Goal: Contribute content

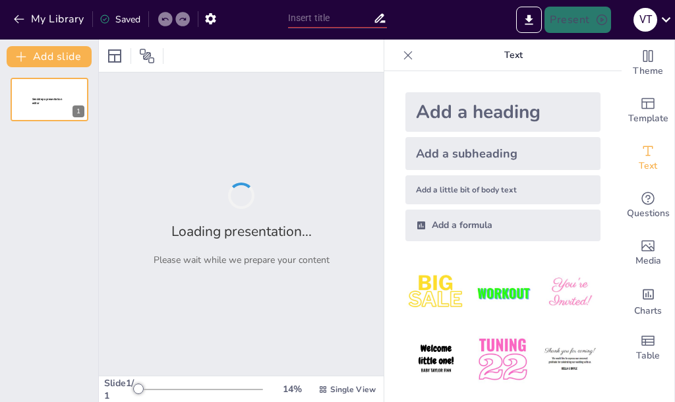
type input "el retrato de [PERSON_NAME] cap 8 : La conciencia de [PERSON_NAME]"
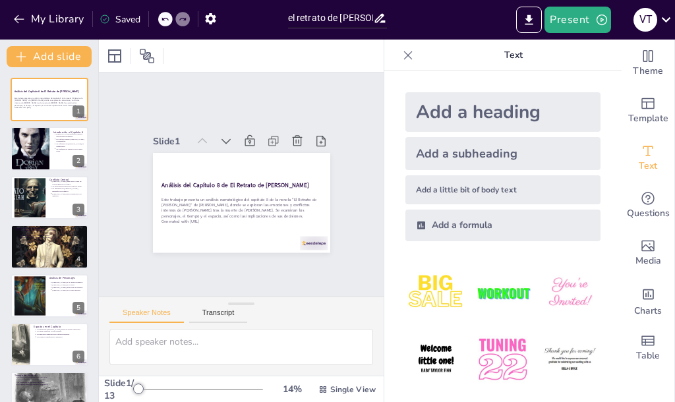
click at [401, 49] on icon at bounding box center [407, 55] width 13 height 13
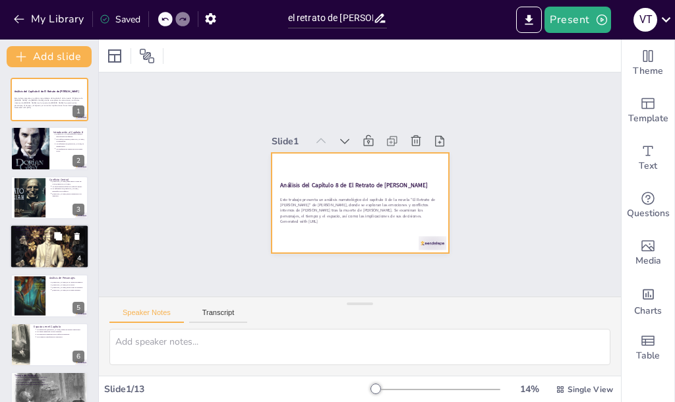
click at [61, 248] on div at bounding box center [49, 247] width 79 height 118
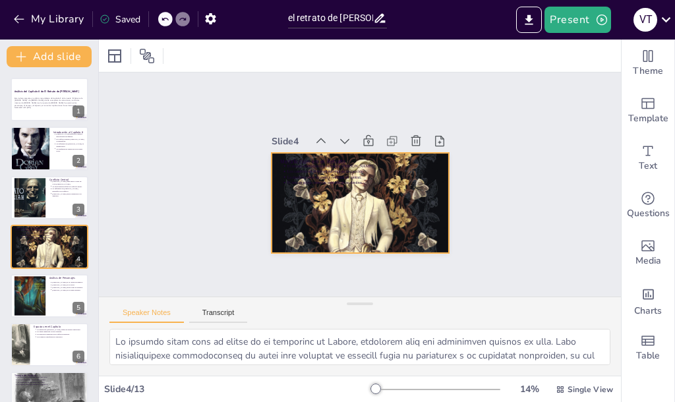
click at [393, 231] on div at bounding box center [346, 172] width 314 height 308
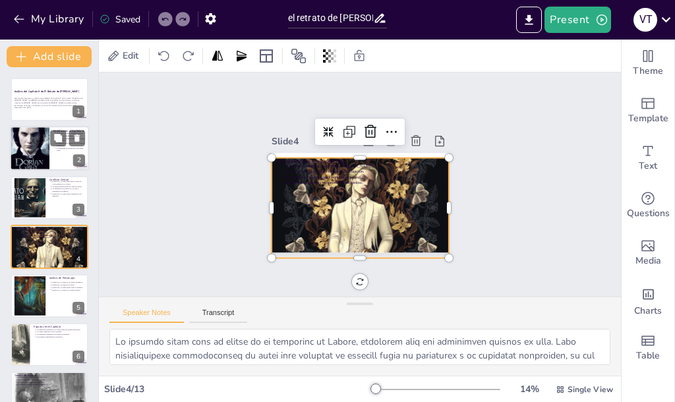
click at [40, 161] on div at bounding box center [30, 148] width 40 height 59
type textarea "Loremi Dolo, si ametconsecte, ad el seddoeiu te in utlaboreet do magnaaliq e ad…"
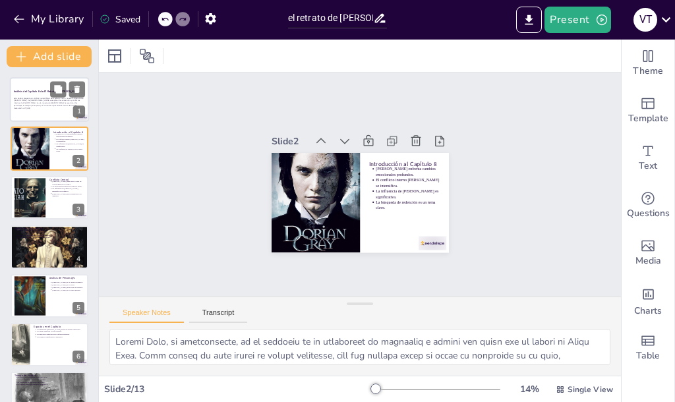
click at [46, 104] on p "Este trabajo presenta un análisis narratológico del capítulo 8 de la novela "El…" at bounding box center [49, 102] width 71 height 10
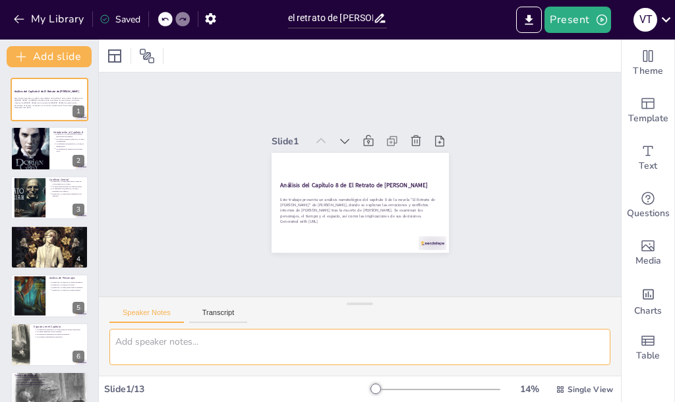
click at [190, 334] on textarea at bounding box center [359, 347] width 501 height 36
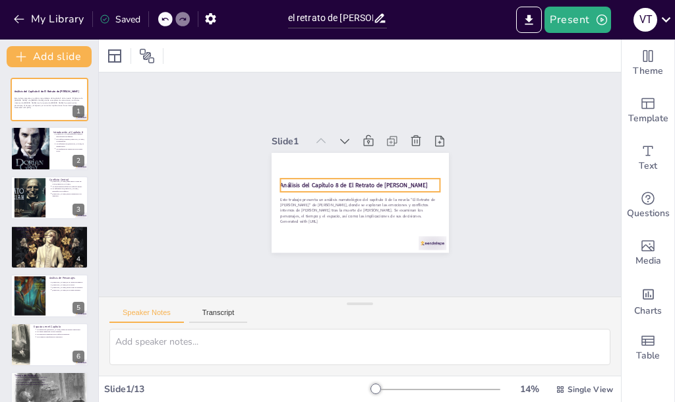
click at [328, 185] on div "Análisis del Capítulo 8 de El Retrato de [PERSON_NAME]" at bounding box center [358, 185] width 61 height 156
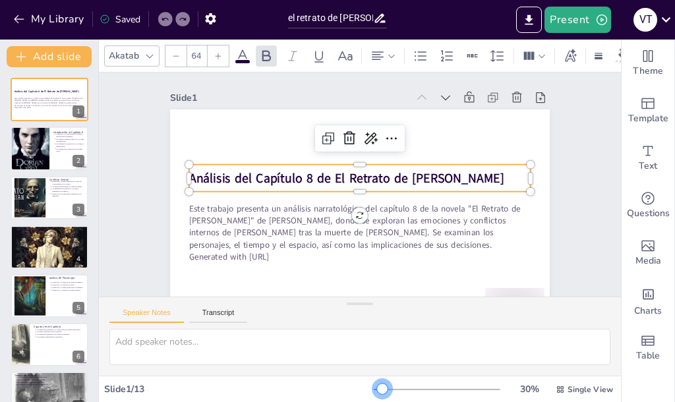
click at [377, 387] on div at bounding box center [382, 389] width 11 height 11
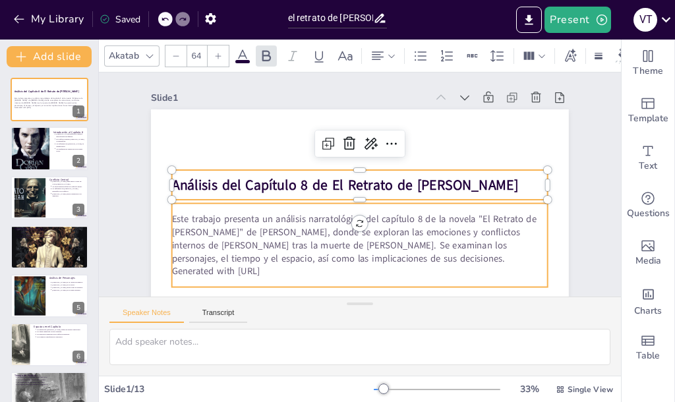
scroll to position [59, 0]
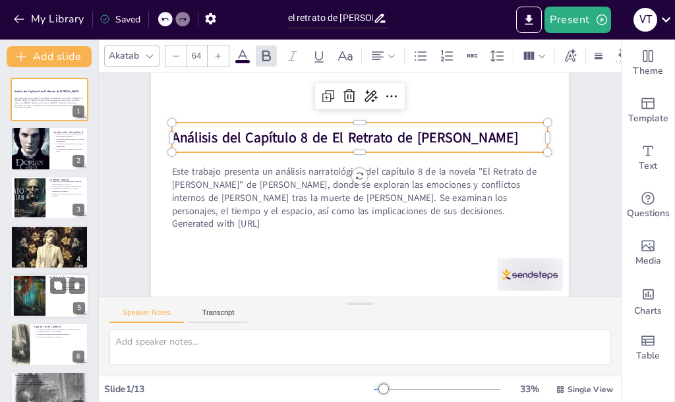
click at [36, 298] on div at bounding box center [29, 296] width 67 height 40
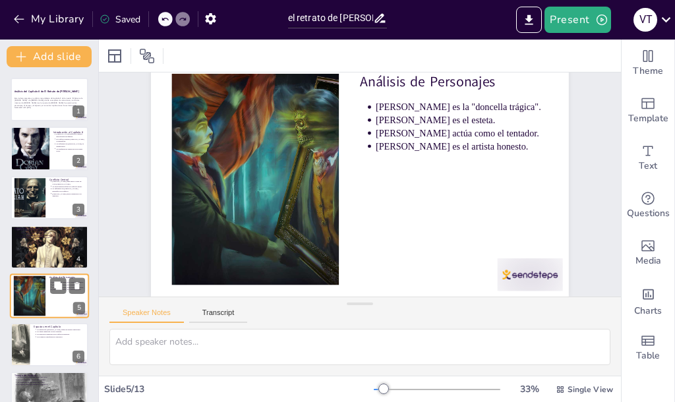
type textarea "[PERSON_NAME] encarna el arquetipo de la doncella trágica, cuya historia ilustr…"
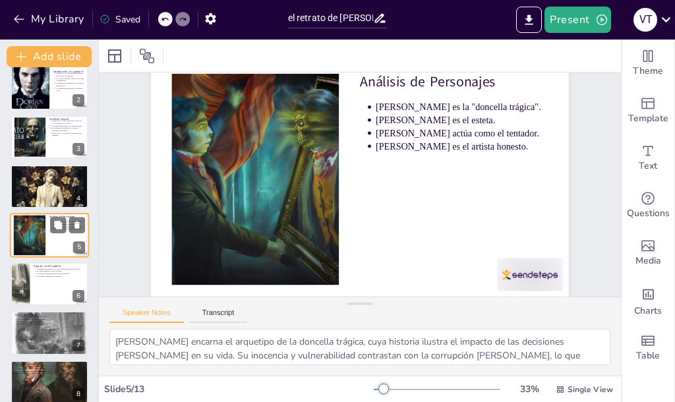
scroll to position [0, 0]
